Goal: Task Accomplishment & Management: Manage account settings

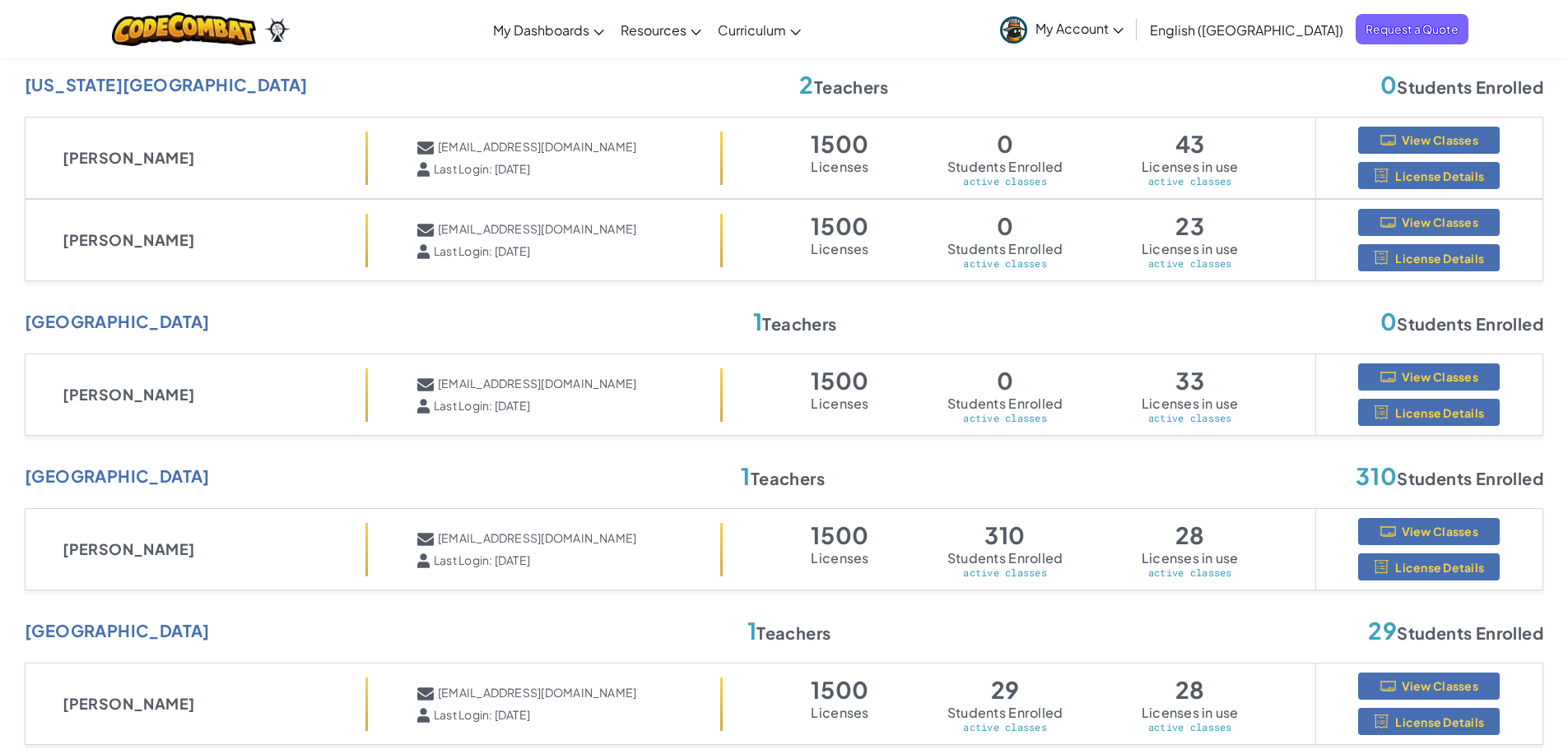
scroll to position [822, 0]
click at [1441, 372] on span "View Classes" at bounding box center [1440, 376] width 77 height 13
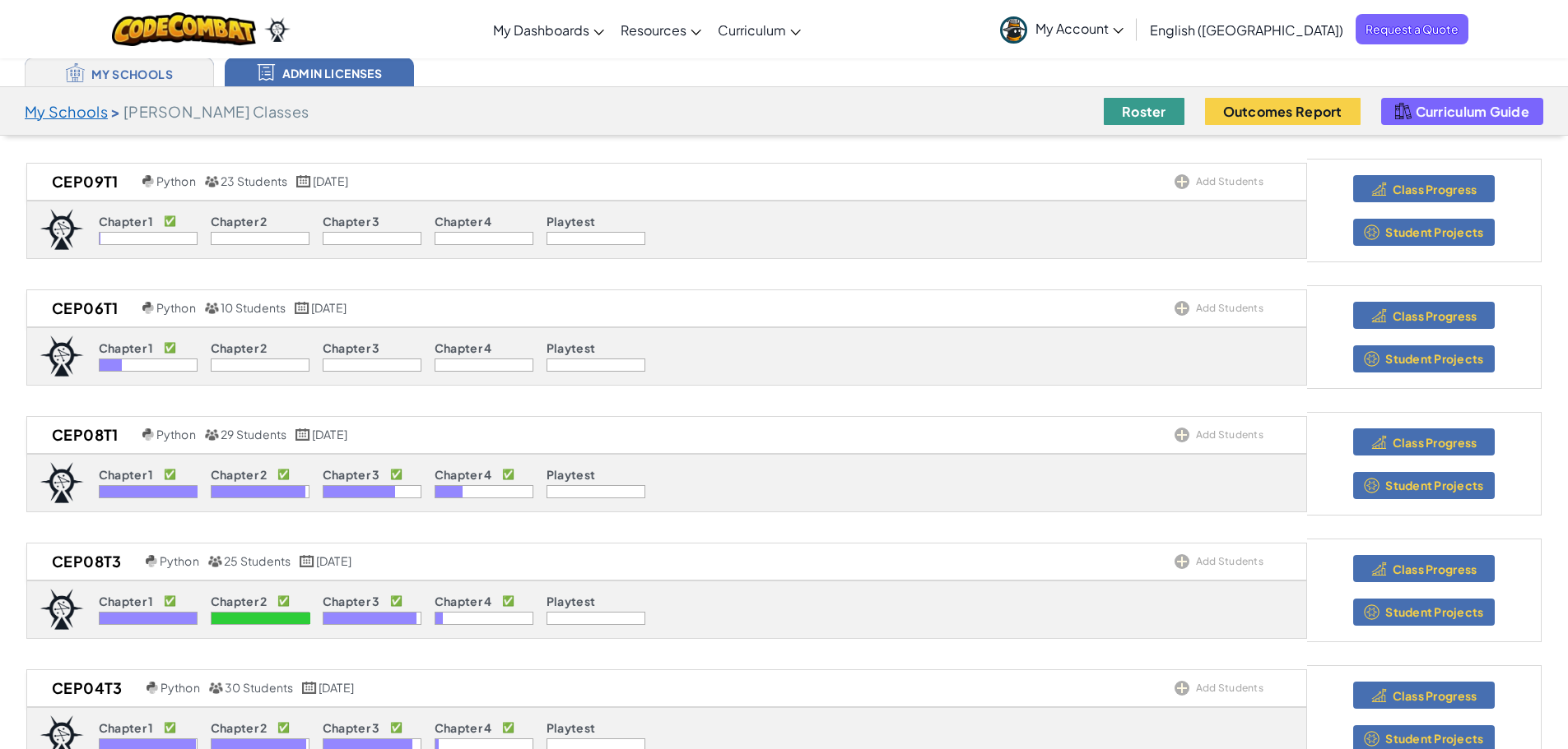
click at [1165, 117] on button "Roster" at bounding box center [1144, 111] width 81 height 28
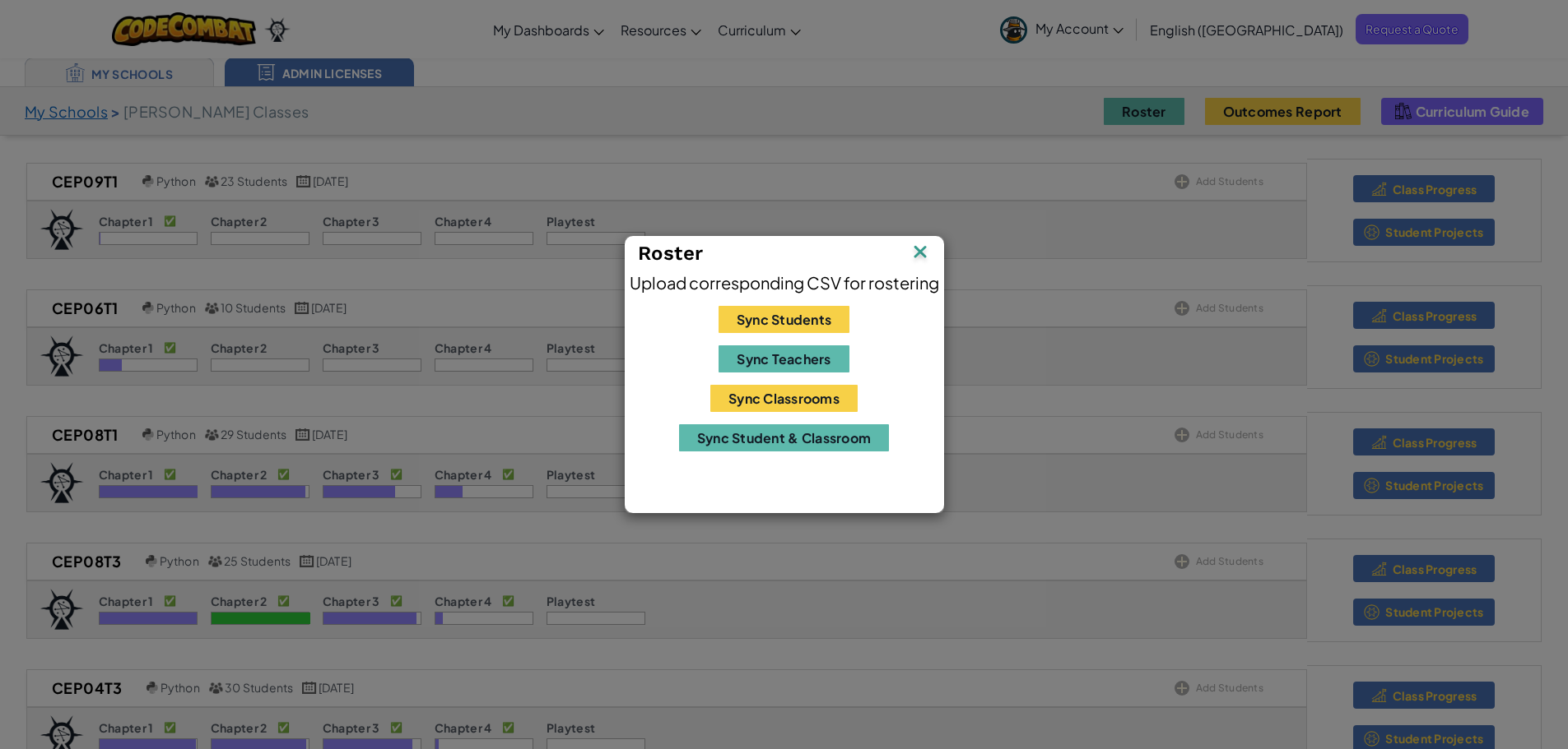
click at [920, 250] on img at bounding box center [921, 254] width 22 height 25
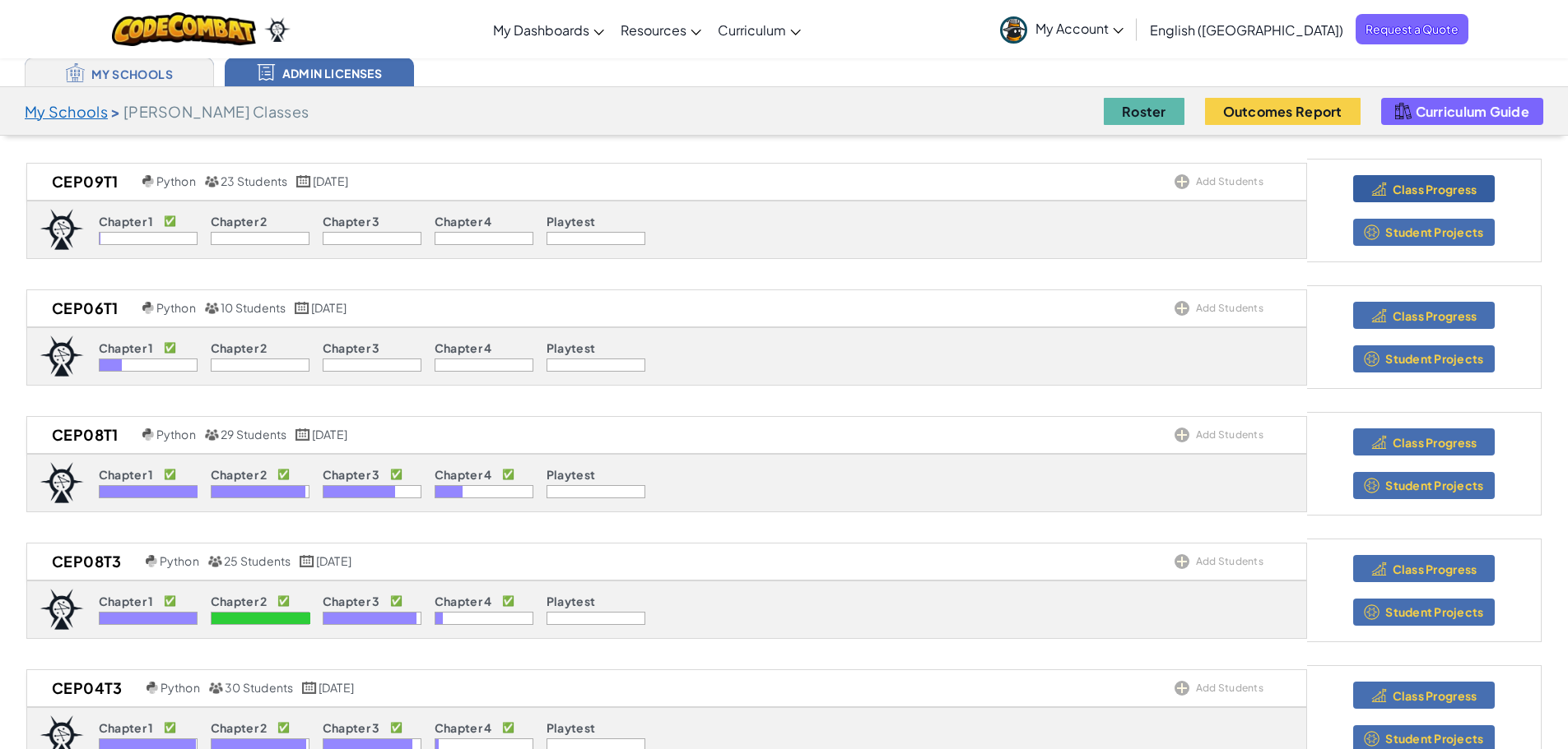
click at [1413, 190] on span "Class Progress" at bounding box center [1434, 190] width 84 height 13
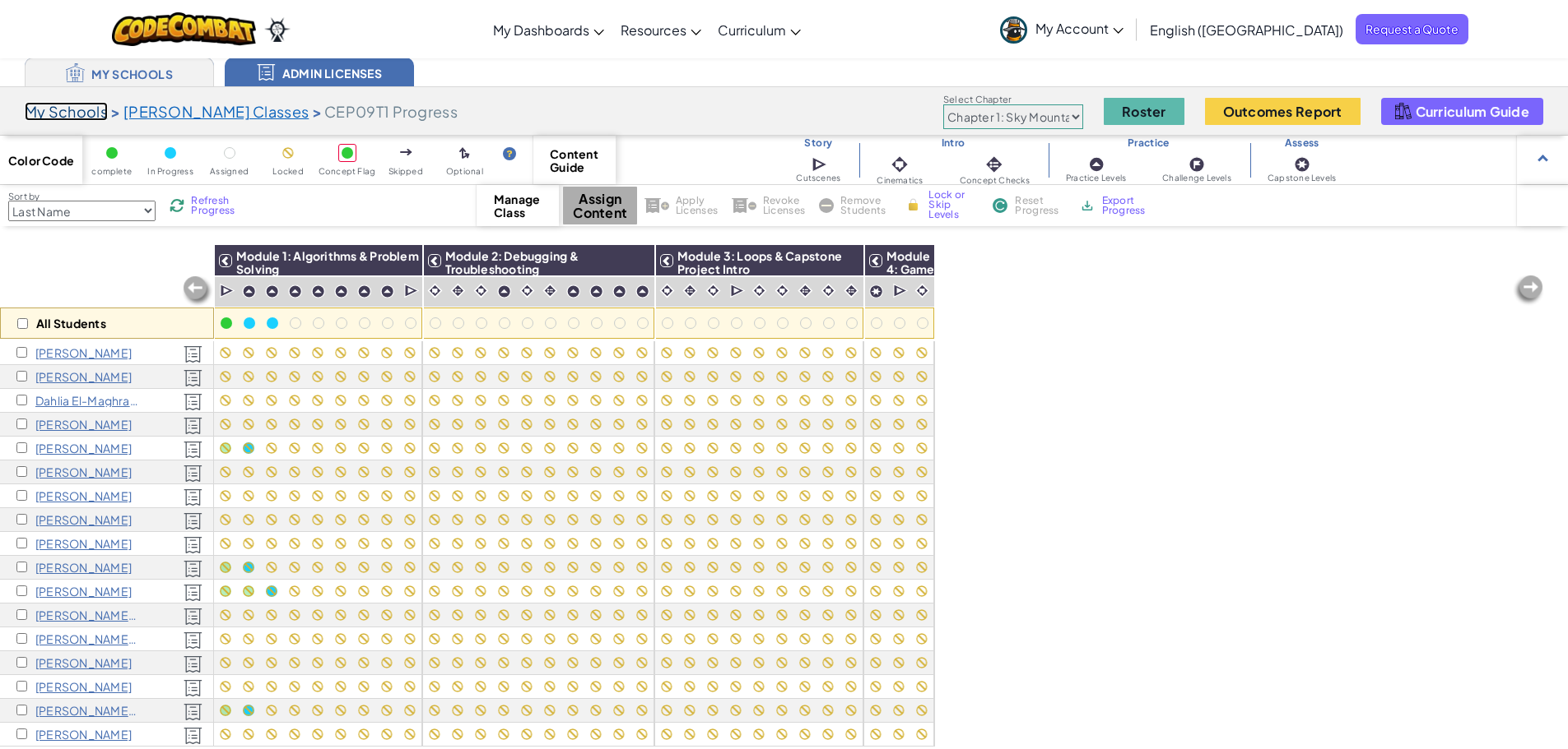
click at [50, 114] on link "My Schools" at bounding box center [66, 111] width 83 height 19
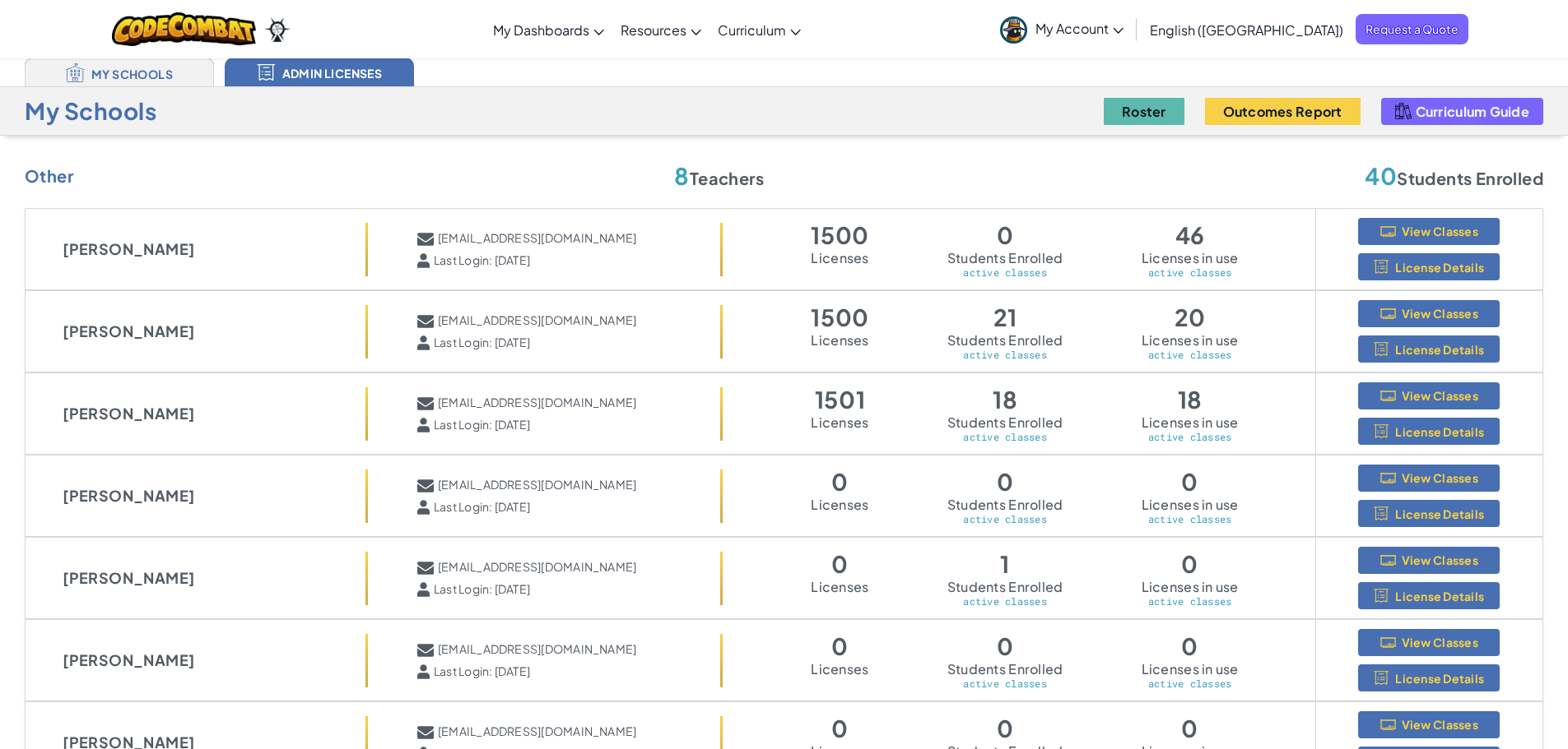
click at [1124, 28] on span "My Account" at bounding box center [1078, 28] width 88 height 18
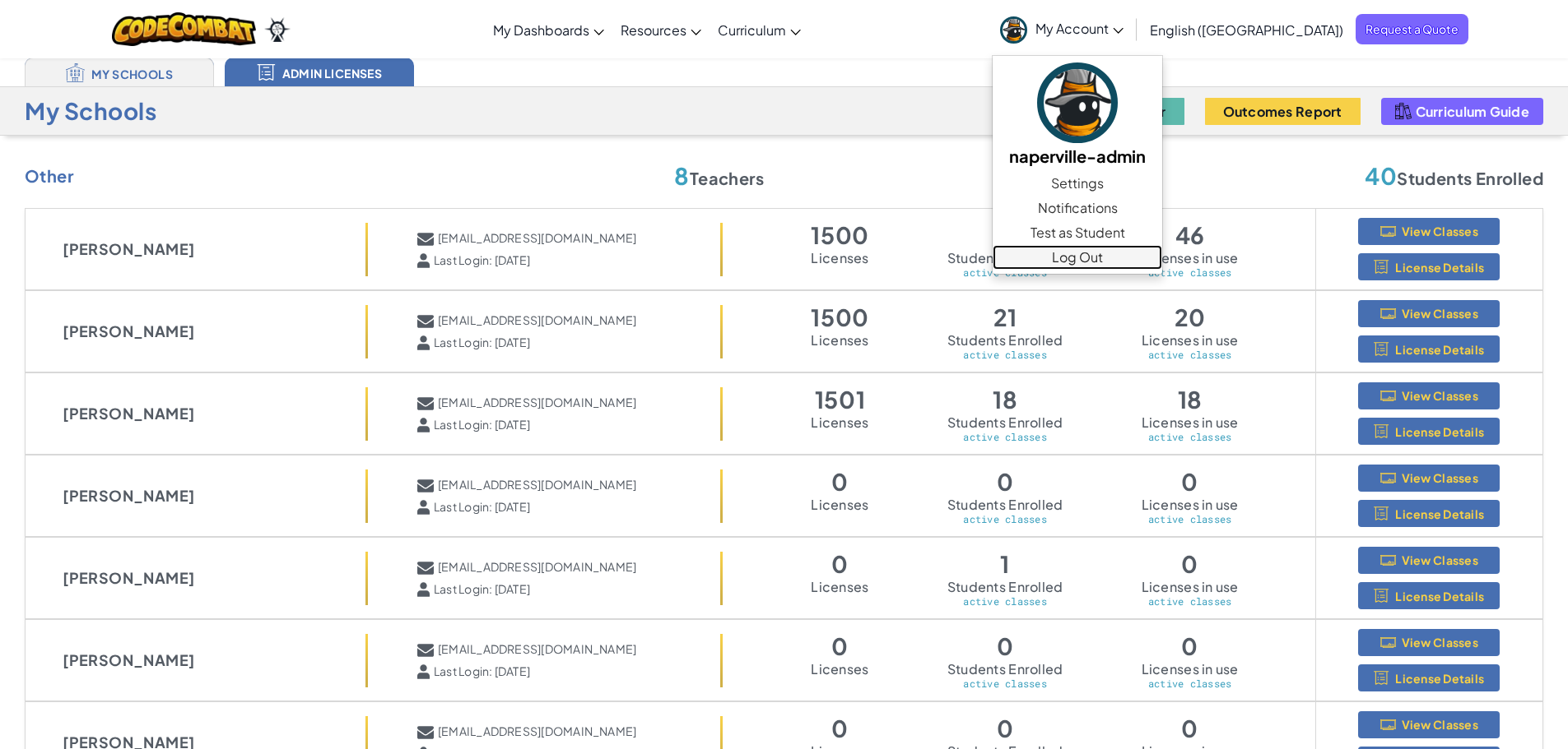
click at [1162, 256] on link "Log Out" at bounding box center [1077, 258] width 170 height 25
